Goal: Task Accomplishment & Management: Use online tool/utility

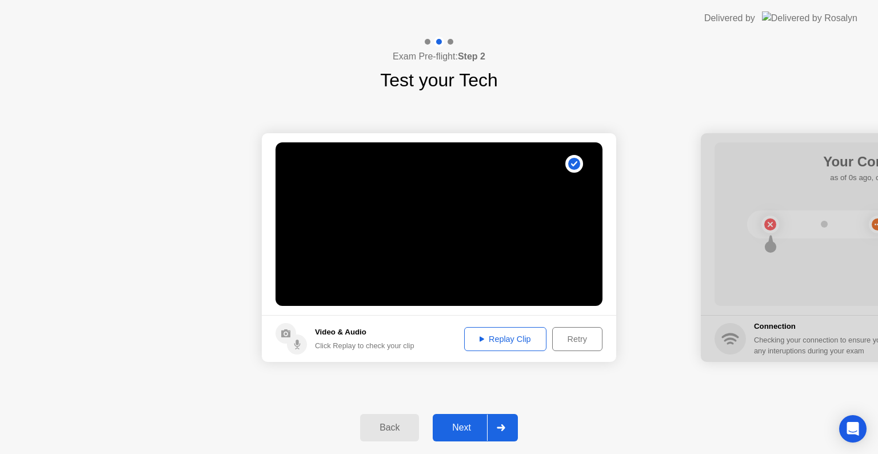
click at [485, 428] on div "Next" at bounding box center [461, 428] width 51 height 10
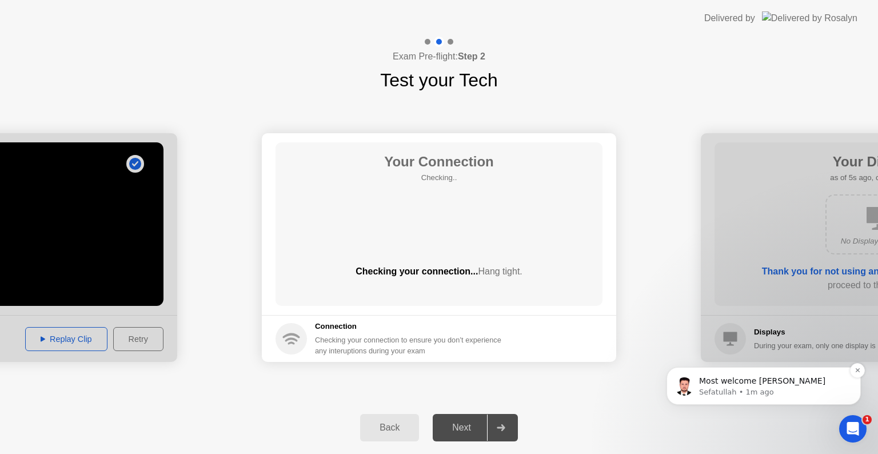
click at [790, 395] on p "Sefatullah • 1m ago" at bounding box center [773, 392] width 148 height 10
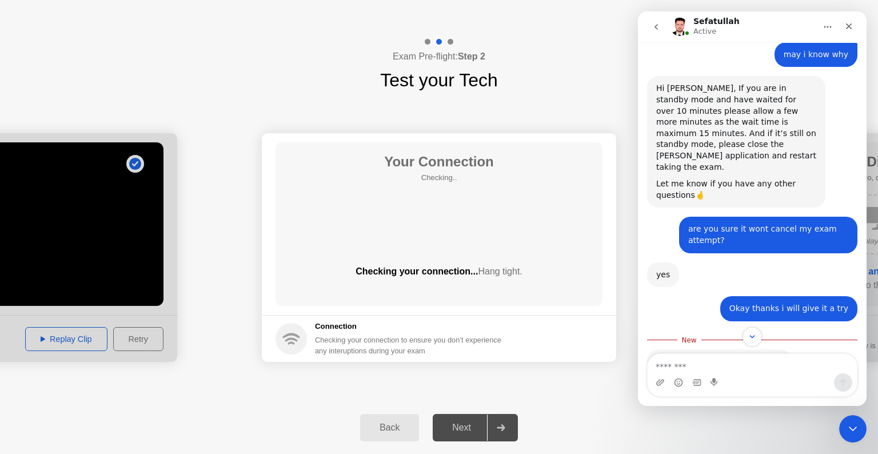
scroll to position [2, 0]
click at [850, 26] on icon "Close" at bounding box center [849, 26] width 9 height 9
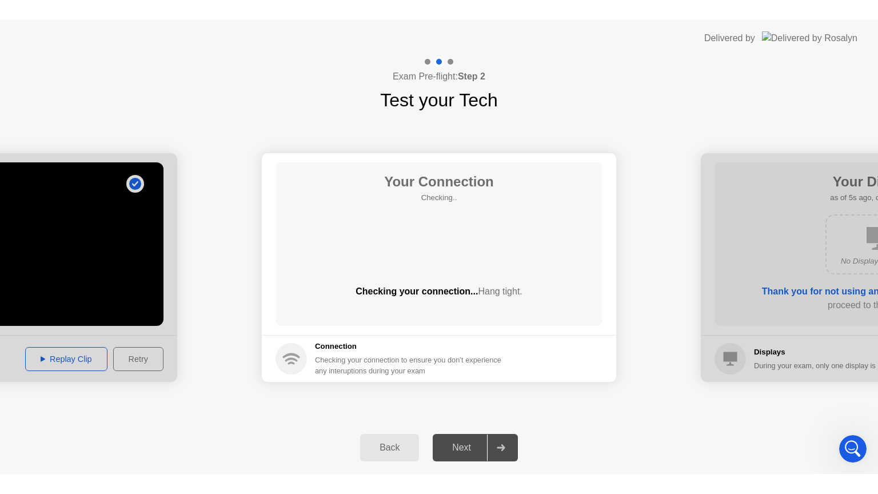
scroll to position [947, 0]
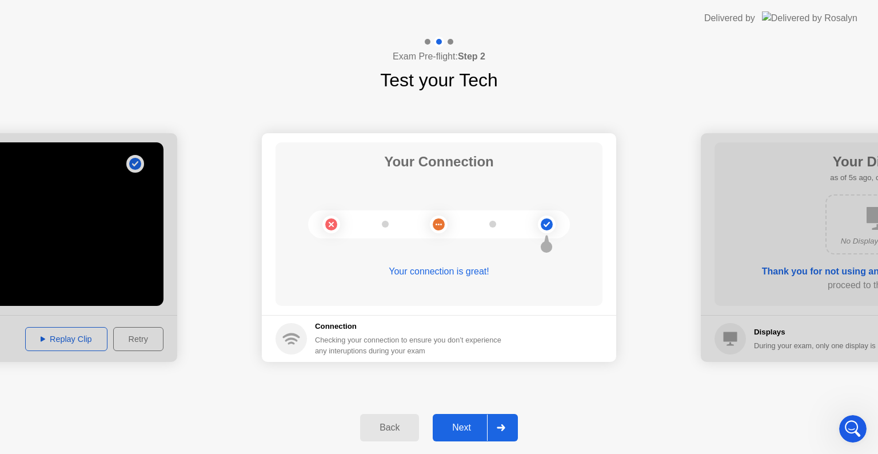
click at [467, 432] on div "Next" at bounding box center [461, 428] width 51 height 10
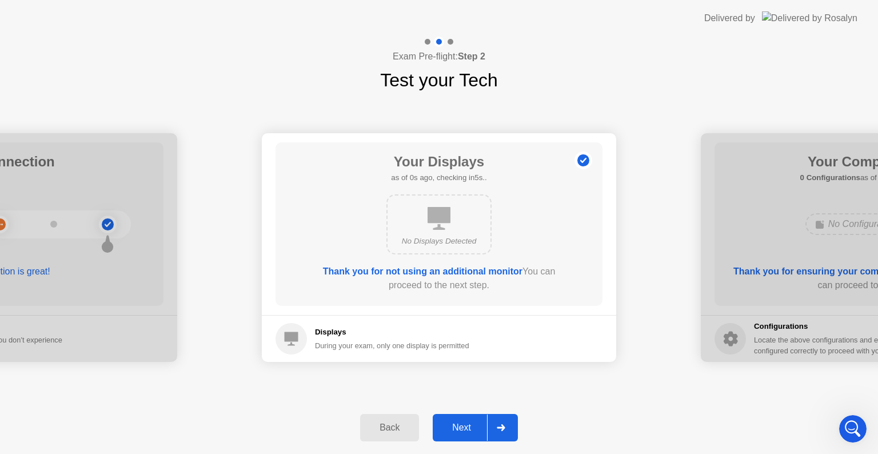
click at [481, 431] on div "Next" at bounding box center [461, 428] width 51 height 10
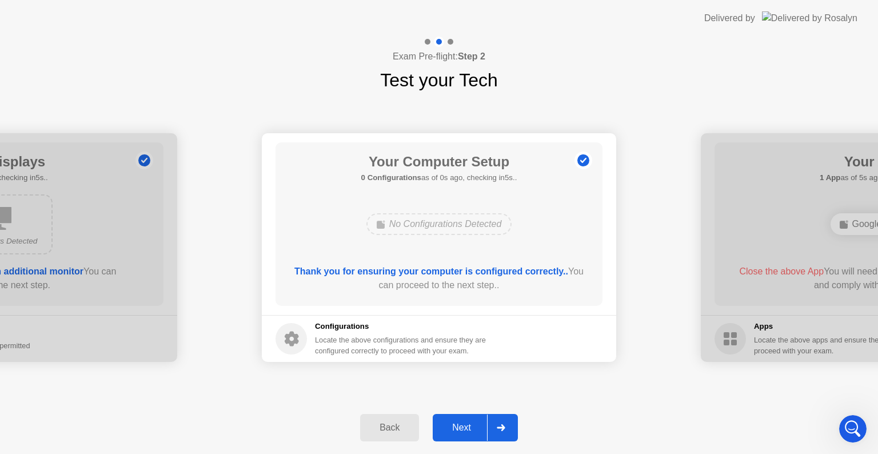
click at [465, 427] on div "Next" at bounding box center [461, 428] width 51 height 10
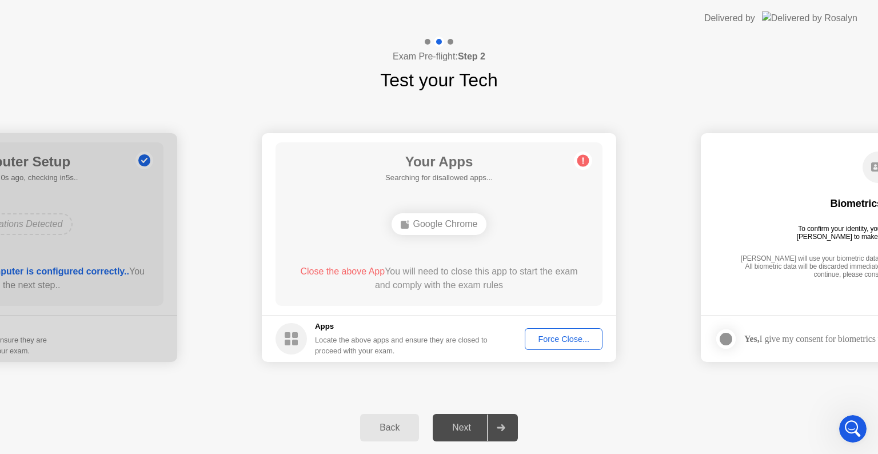
click at [551, 335] on div "Force Close..." at bounding box center [564, 339] width 70 height 9
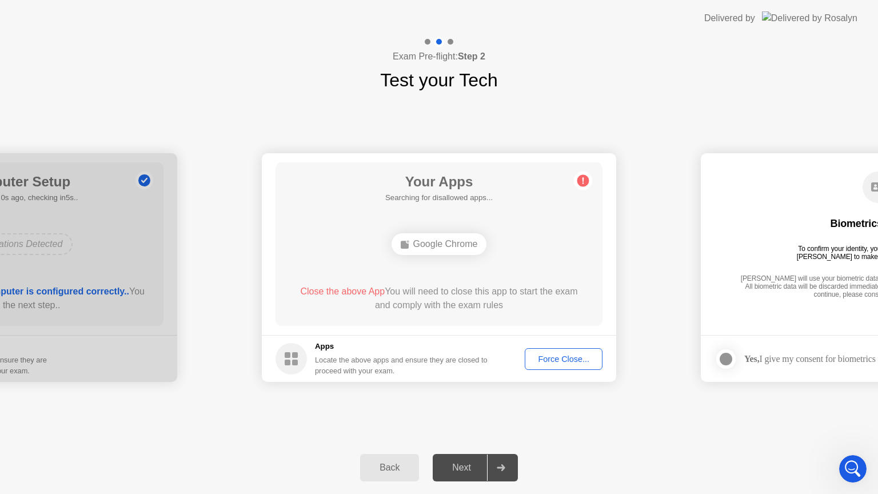
scroll to position [939, 0]
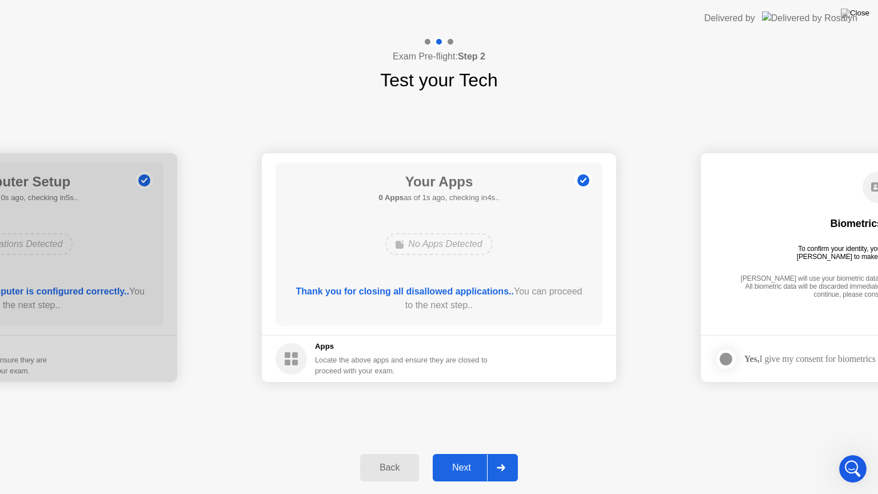
click at [473, 453] on div "Next" at bounding box center [461, 468] width 51 height 10
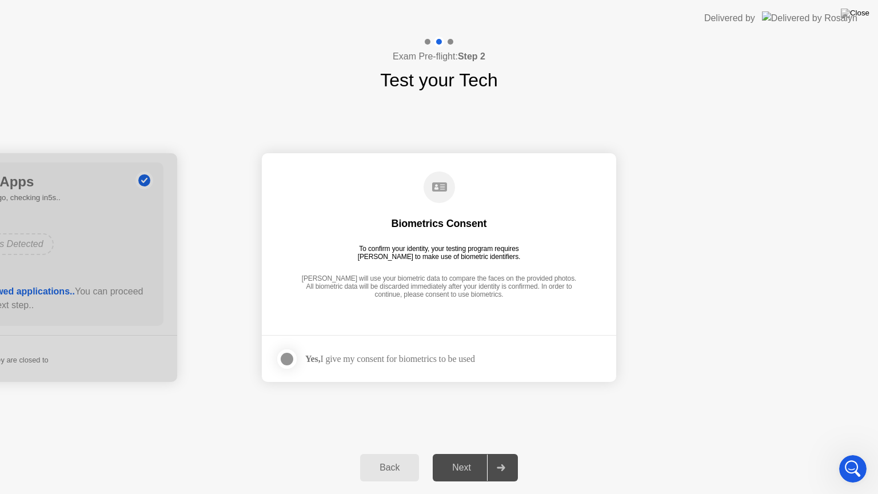
click at [382, 364] on div "Yes, I give my consent for biometrics to be used" at bounding box center [390, 358] width 170 height 11
click at [280, 360] on div at bounding box center [287, 359] width 14 height 14
click at [475, 453] on div "Next" at bounding box center [461, 468] width 51 height 10
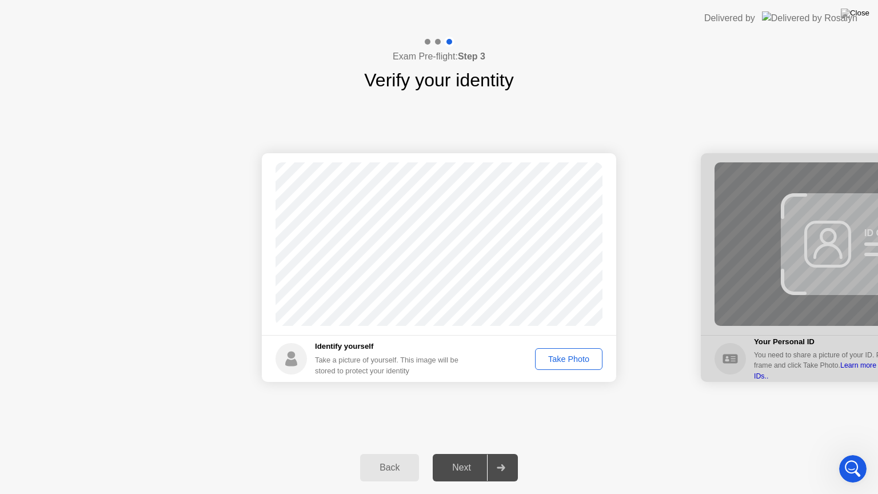
click at [576, 360] on div "Take Photo" at bounding box center [568, 359] width 59 height 9
click at [468, 453] on div "Next" at bounding box center [461, 468] width 51 height 10
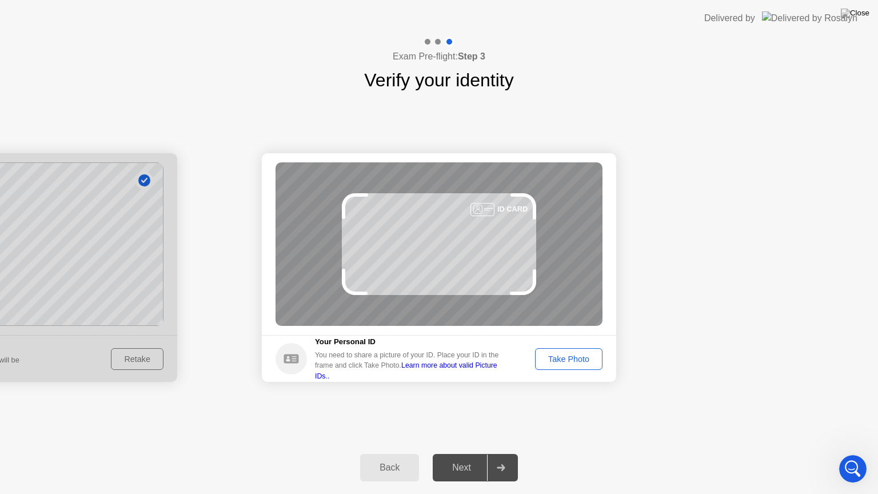
click at [591, 363] on div "Take Photo" at bounding box center [568, 359] width 59 height 9
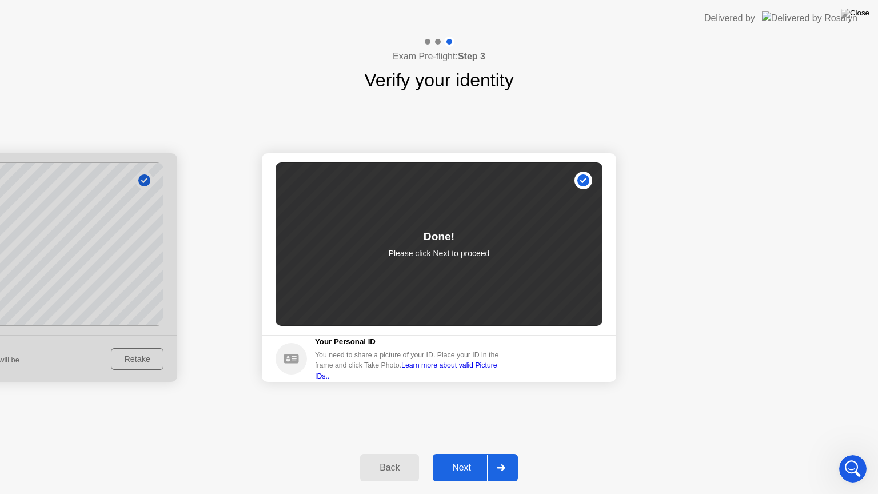
click at [479, 453] on div "Next" at bounding box center [461, 468] width 51 height 10
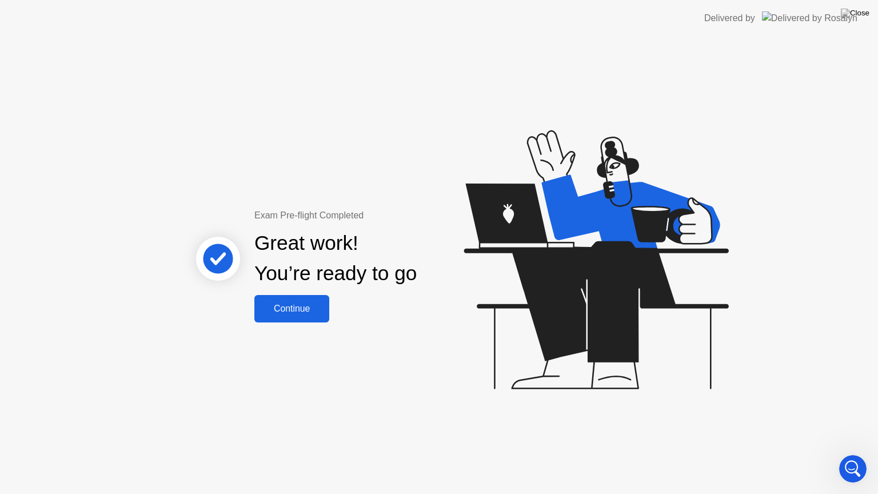
click at [302, 305] on div "Continue" at bounding box center [292, 309] width 68 height 10
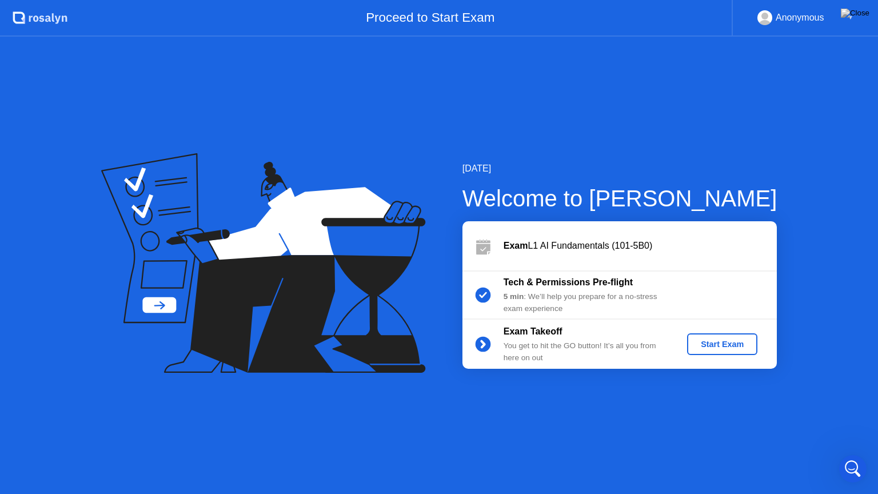
click at [717, 349] on div "Start Exam" at bounding box center [722, 344] width 61 height 9
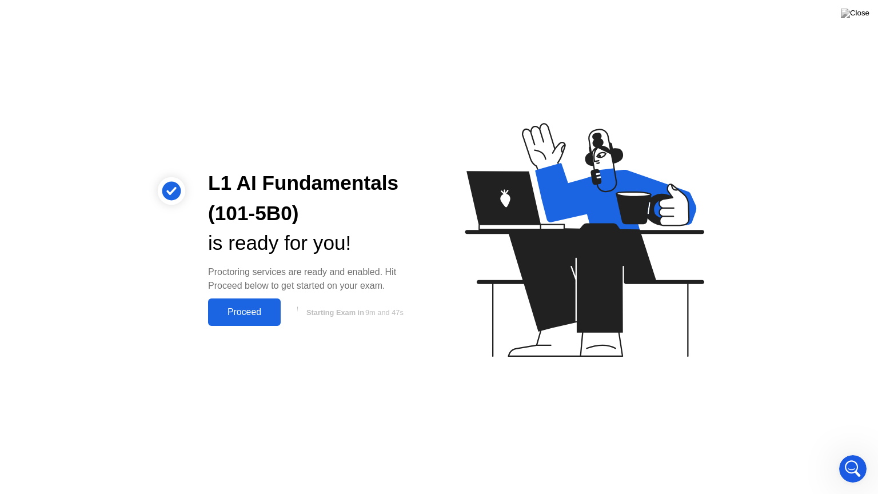
click at [255, 312] on div "Proceed" at bounding box center [245, 312] width 66 height 10
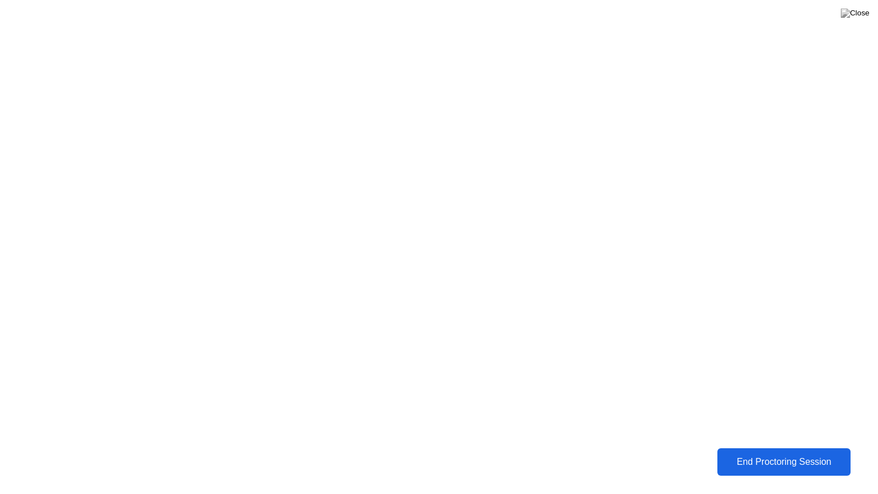
click at [839, 453] on div "End Proctoring Session" at bounding box center [784, 462] width 127 height 10
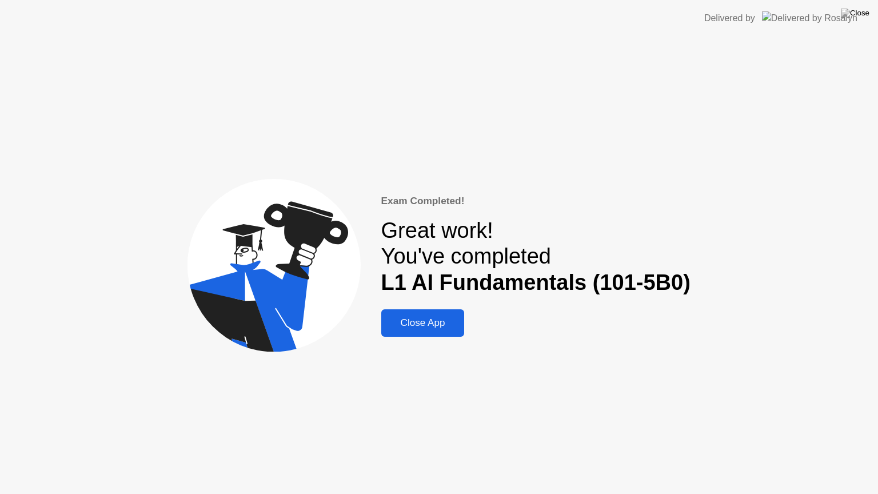
click at [436, 327] on div "Close App" at bounding box center [423, 322] width 77 height 11
